Goal: Check status

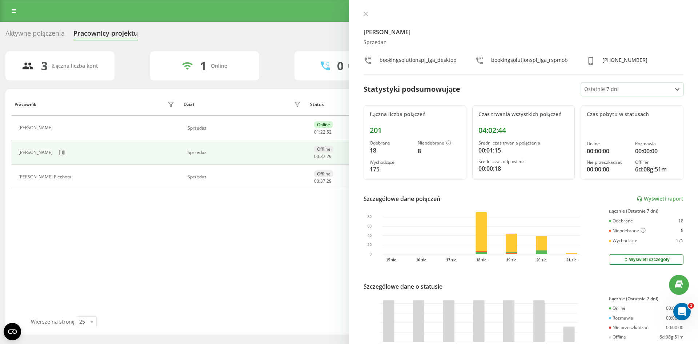
scroll to position [51, 0]
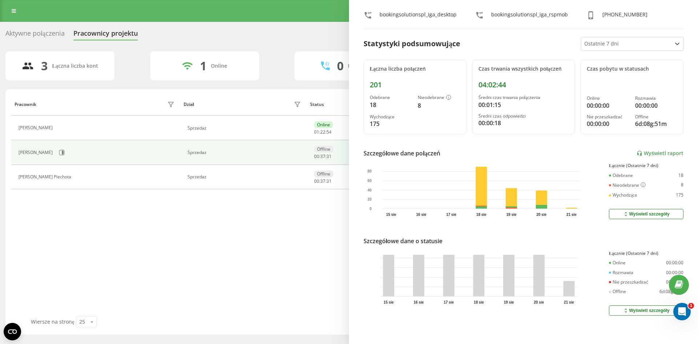
click at [607, 40] on div at bounding box center [627, 44] width 85 height 8
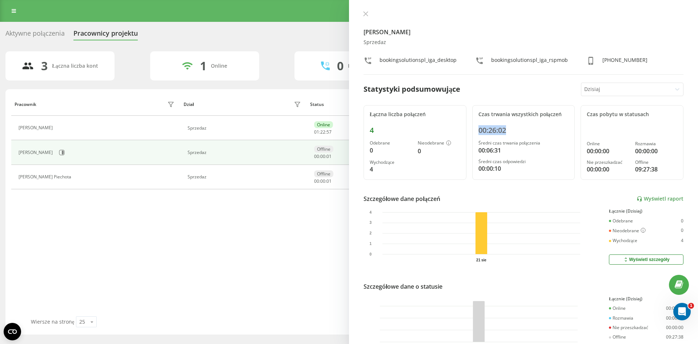
drag, startPoint x: 529, startPoint y: 128, endPoint x: 468, endPoint y: 131, distance: 60.8
click at [468, 131] on div "Łączna liczba połączeń 4 Odebrane 0 Nieodebrane 0 Wychodzące 4 Czas trwania wsz…" at bounding box center [524, 142] width 320 height 75
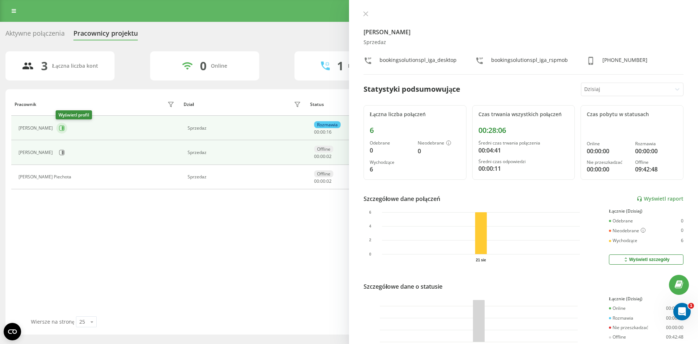
click at [64, 127] on button at bounding box center [61, 128] width 11 height 11
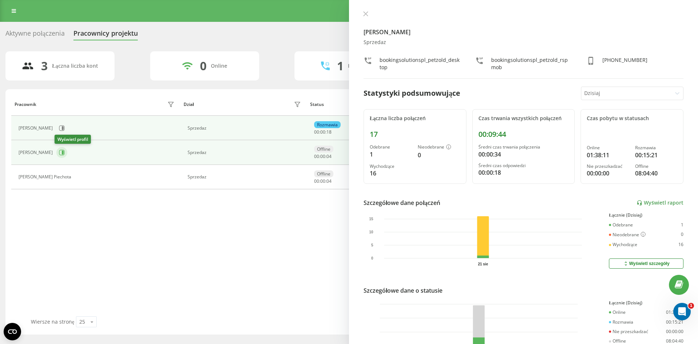
click at [62, 152] on icon at bounding box center [63, 153] width 2 height 4
